Goal: Consume media (video, audio): Consume media (video, audio)

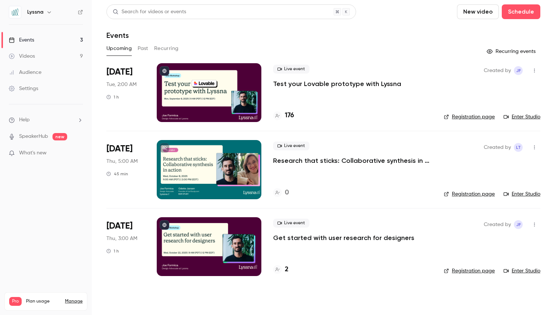
click at [38, 53] on link "Videos 9" at bounding box center [46, 56] width 92 height 16
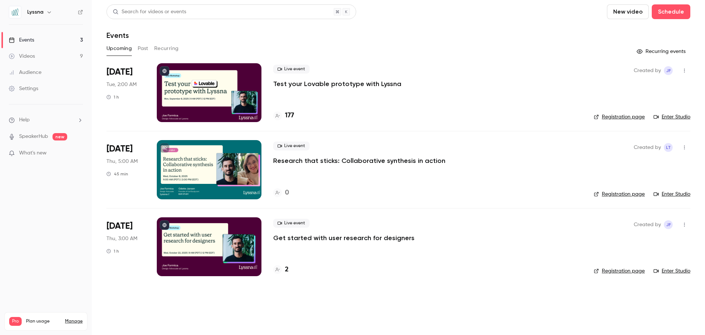
click at [37, 60] on link "Videos 9" at bounding box center [46, 56] width 92 height 16
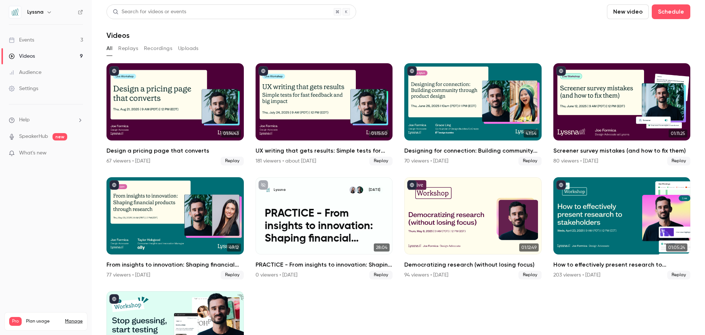
click at [166, 48] on button "Recordings" at bounding box center [158, 49] width 28 height 12
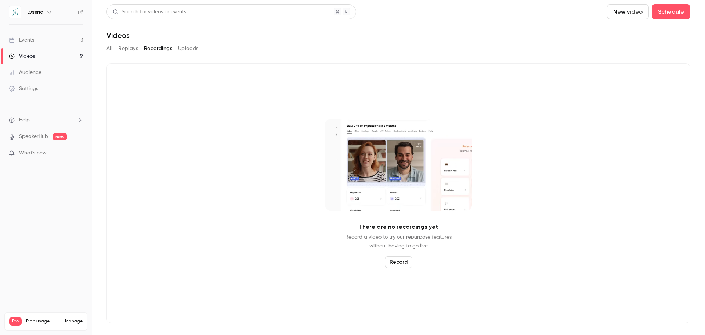
click at [401, 264] on button "Record" at bounding box center [399, 262] width 28 height 12
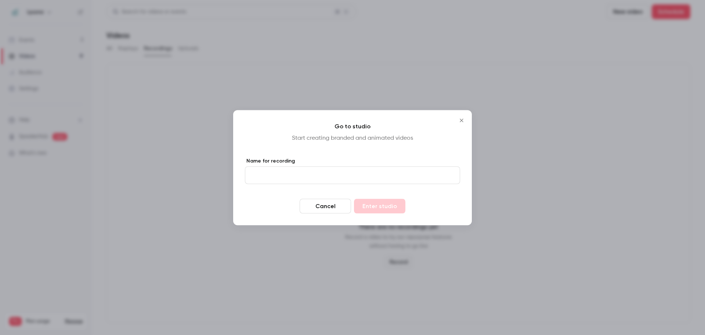
click at [302, 176] on input "Name for recording" at bounding box center [352, 175] width 215 height 18
type input "****"
click at [382, 206] on button "Enter studio" at bounding box center [379, 205] width 51 height 15
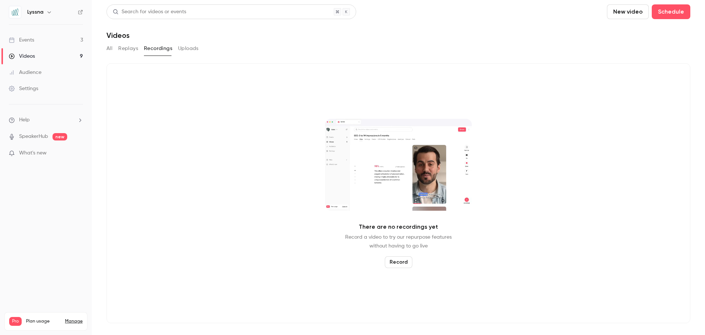
click at [107, 49] on button "All" at bounding box center [110, 49] width 6 height 12
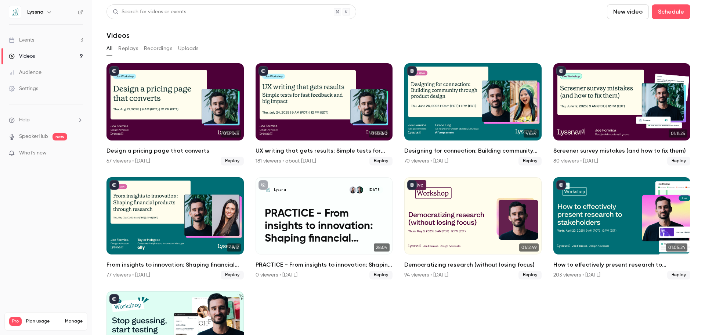
click at [121, 49] on button "Replays" at bounding box center [128, 49] width 20 height 12
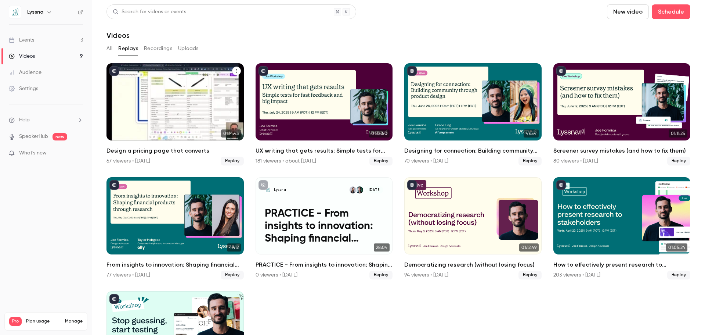
click at [189, 149] on h2 "Design a pricing page that converts" at bounding box center [175, 150] width 137 height 9
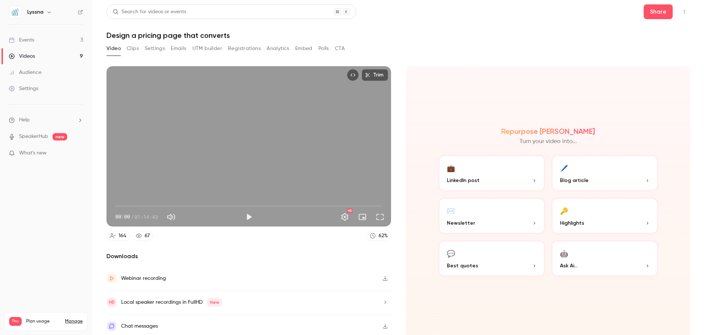
click at [133, 49] on button "Clips" at bounding box center [133, 49] width 12 height 12
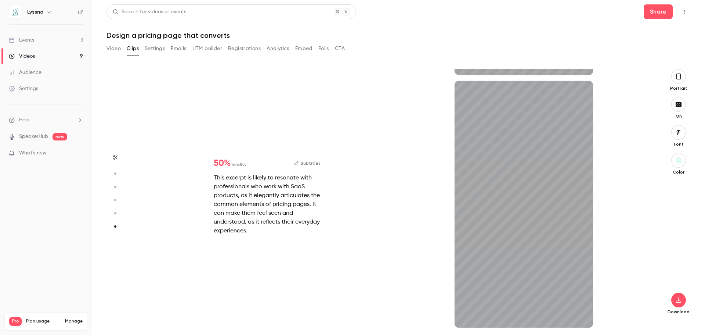
scroll to position [1250, 0]
type input "*"
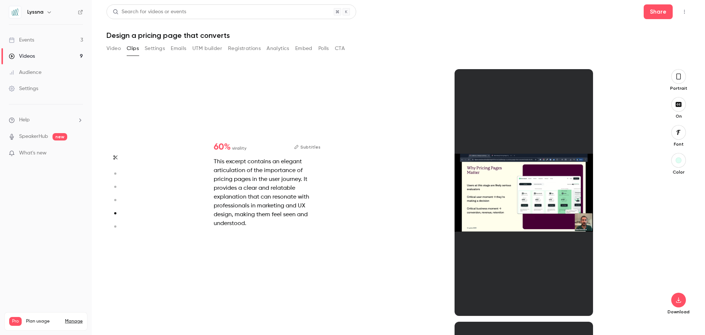
scroll to position [1010, 0]
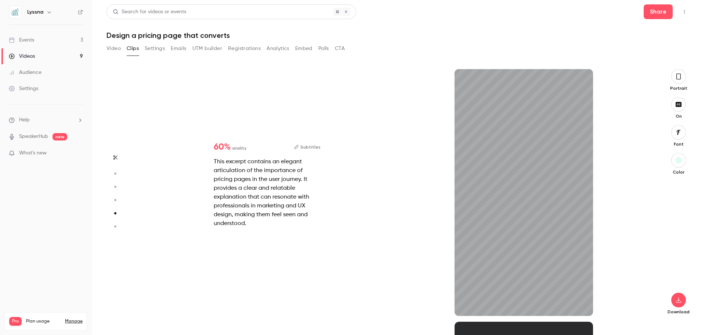
type input "***"
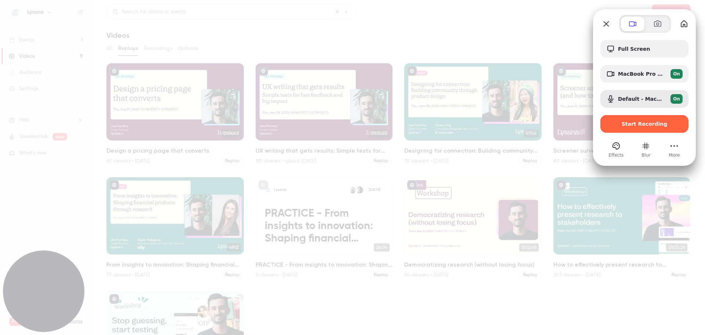
click at [636, 124] on span "Start Recording" at bounding box center [645, 124] width 46 height 6
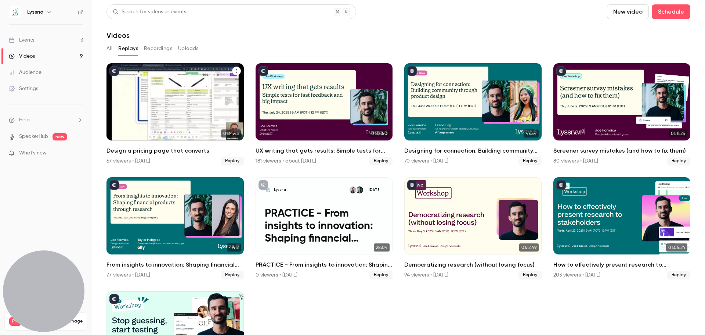
click at [161, 108] on div "Design a pricing page that converts" at bounding box center [175, 101] width 137 height 77
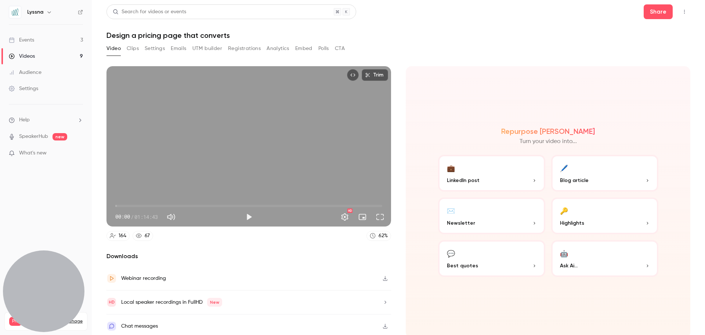
click at [134, 51] on button "Clips" at bounding box center [133, 49] width 12 height 12
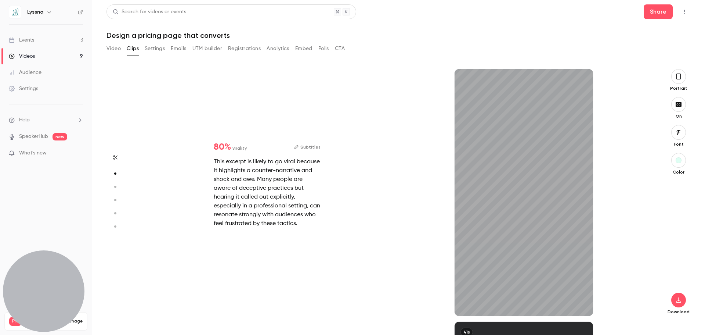
scroll to position [258, 0]
type input "*"
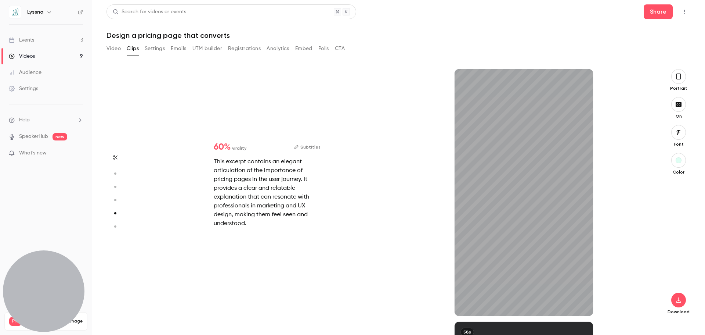
scroll to position [1010, 0]
type input "*"
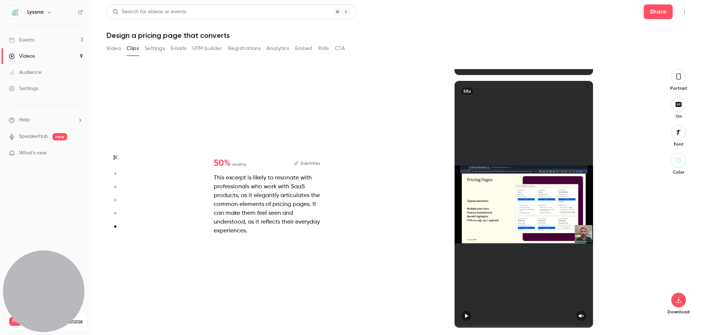
scroll to position [1250, 0]
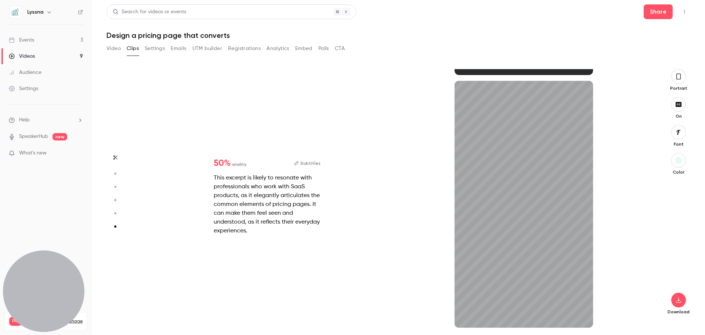
click at [679, 159] on div "button" at bounding box center [679, 160] width 6 height 6
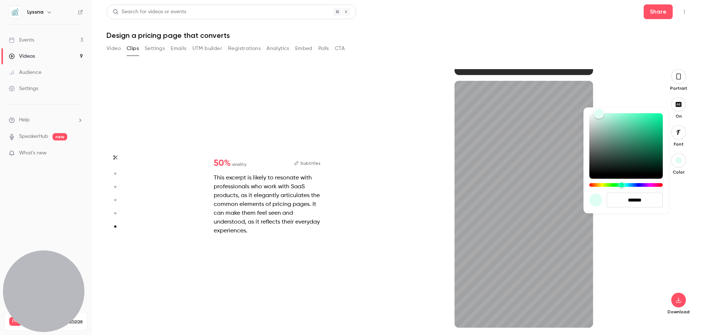
click at [678, 79] on div at bounding box center [352, 167] width 705 height 335
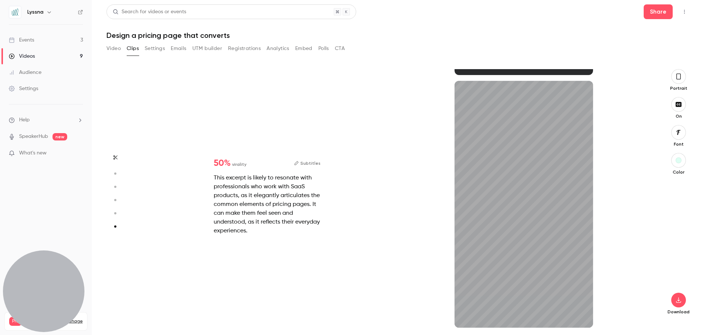
click at [678, 79] on icon "button" at bounding box center [679, 76] width 6 height 8
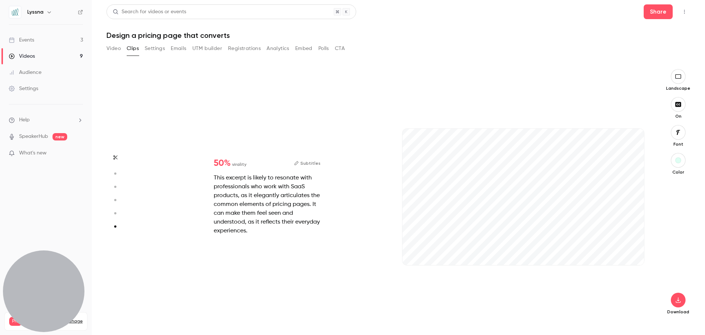
click at [680, 76] on icon "button" at bounding box center [679, 76] width 8 height 6
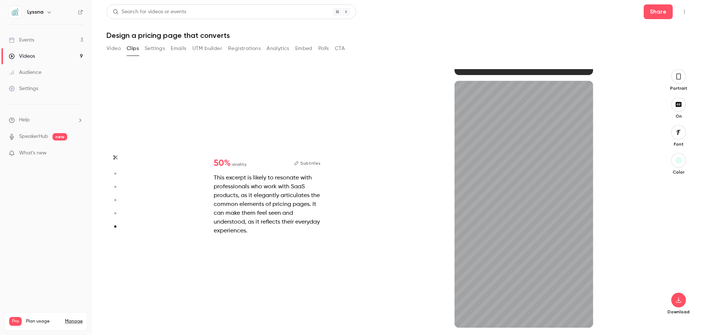
type input "****"
